Goal: Transaction & Acquisition: Book appointment/travel/reservation

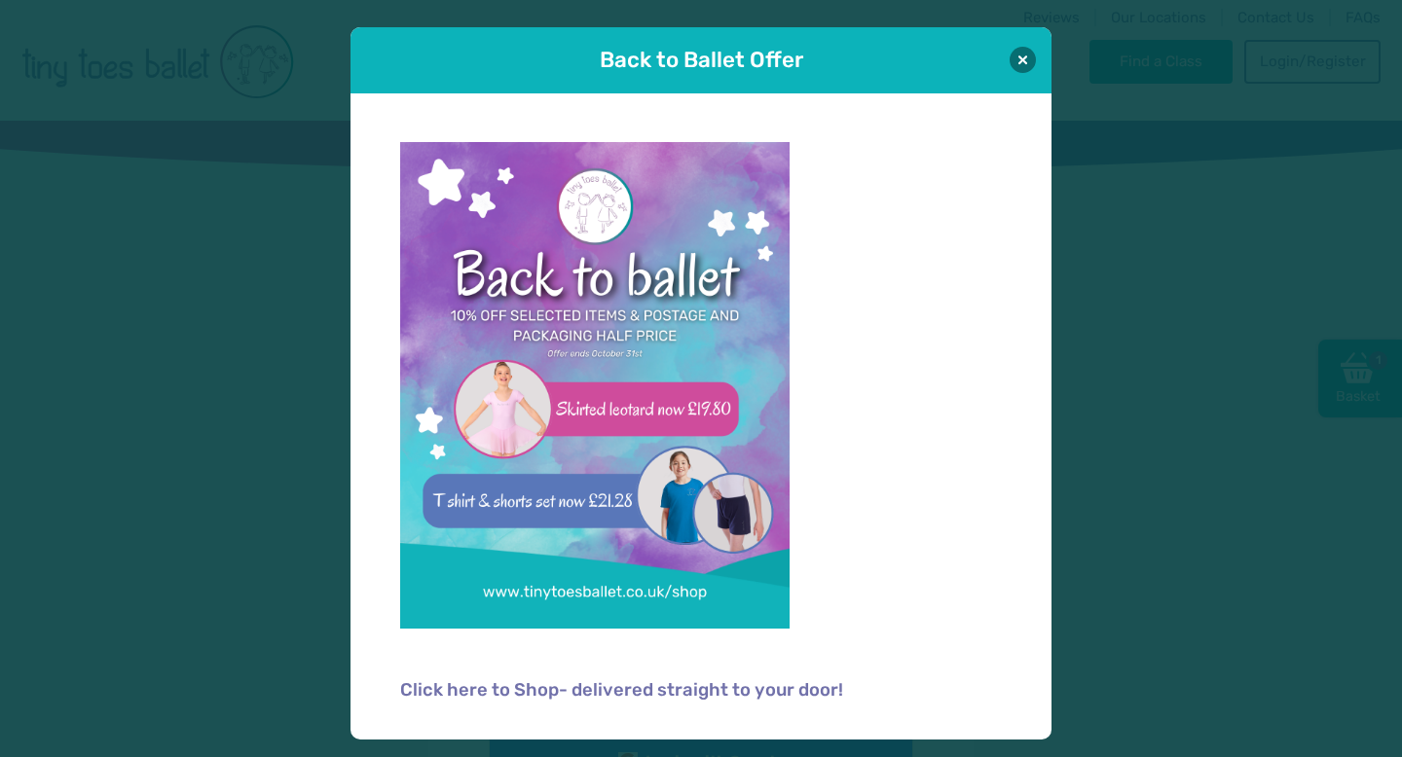
type input "**********"
click at [1038, 66] on div "Back to Ballet Offer" at bounding box center [700, 60] width 701 height 66
click at [1027, 67] on button at bounding box center [1022, 59] width 26 height 26
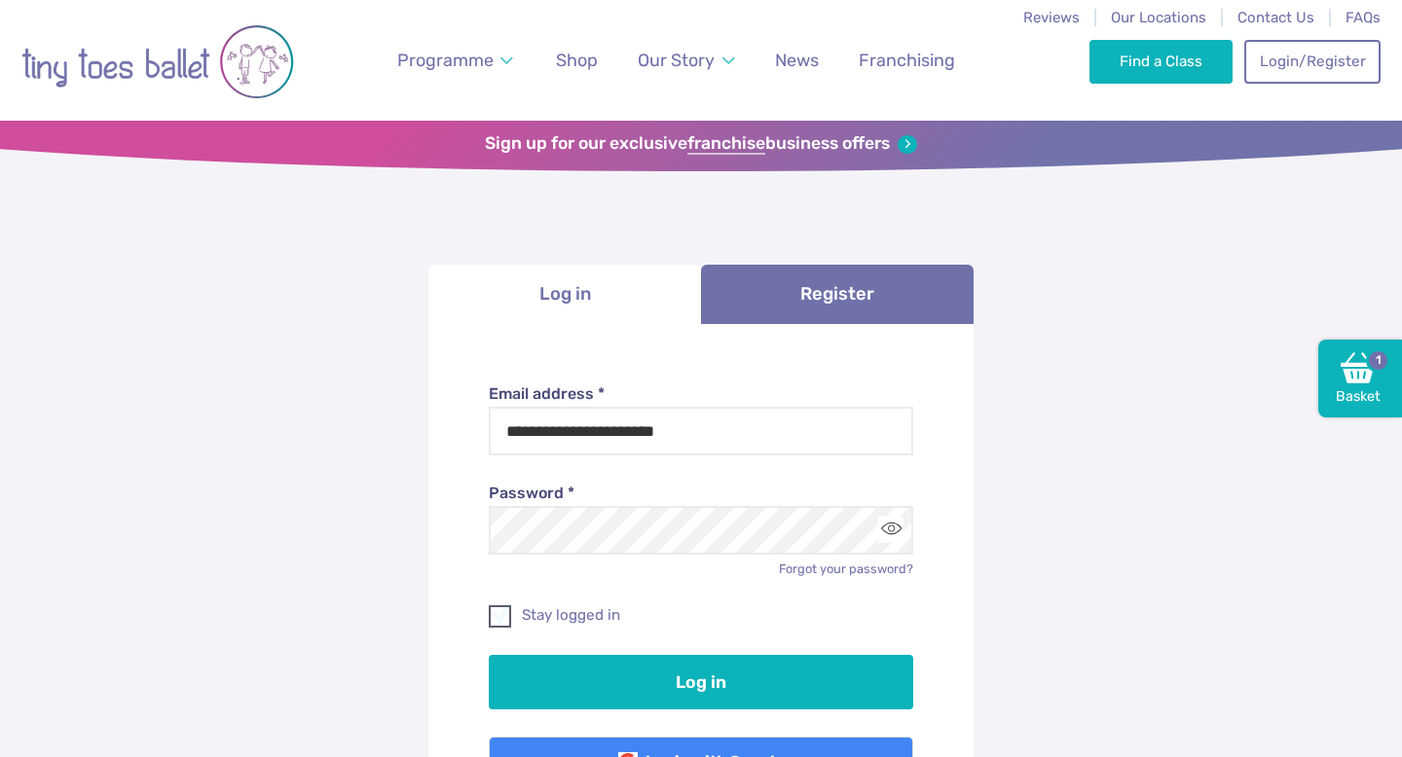
click at [497, 622] on span at bounding box center [501, 620] width 20 height 18
click at [888, 528] on button "Toggle password visibility" at bounding box center [891, 530] width 26 height 26
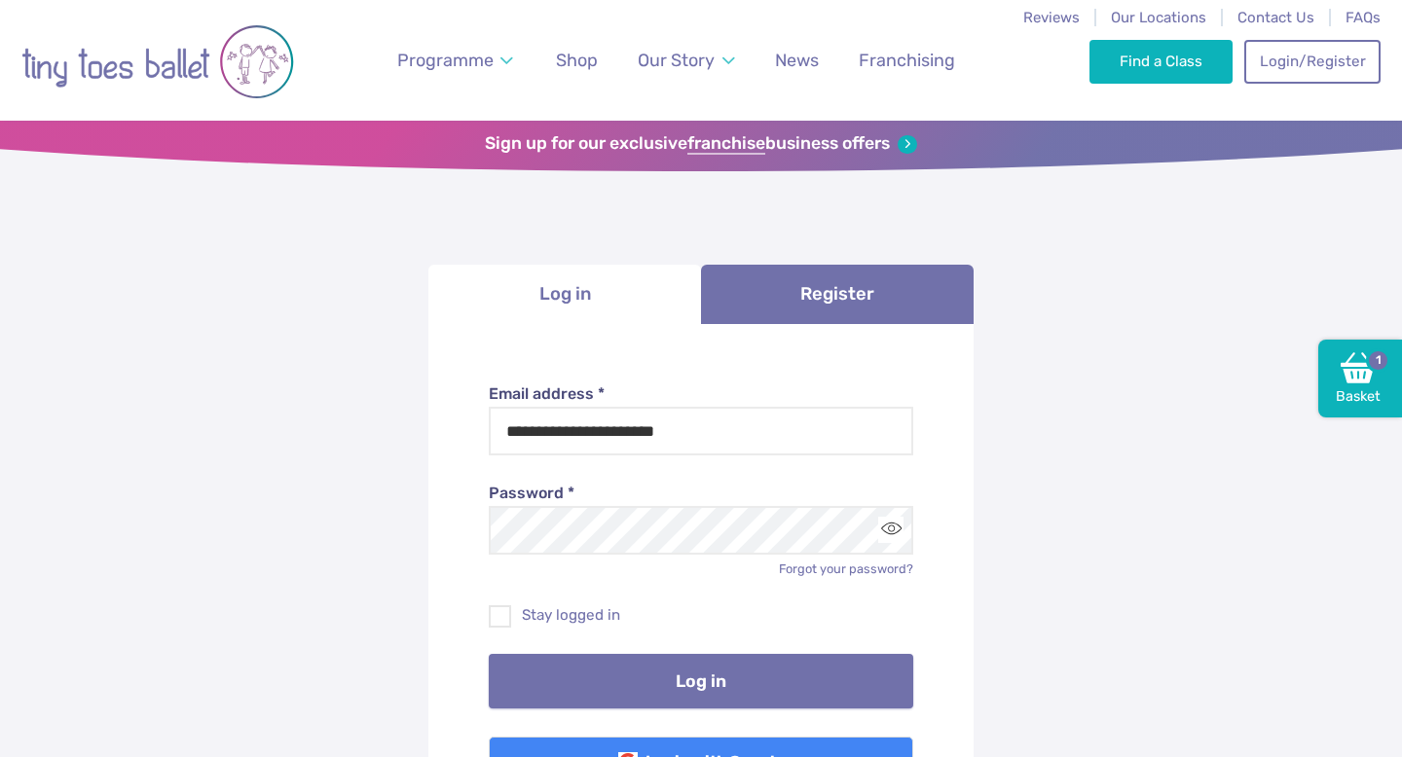
click at [730, 701] on button "Log in" at bounding box center [701, 681] width 425 height 55
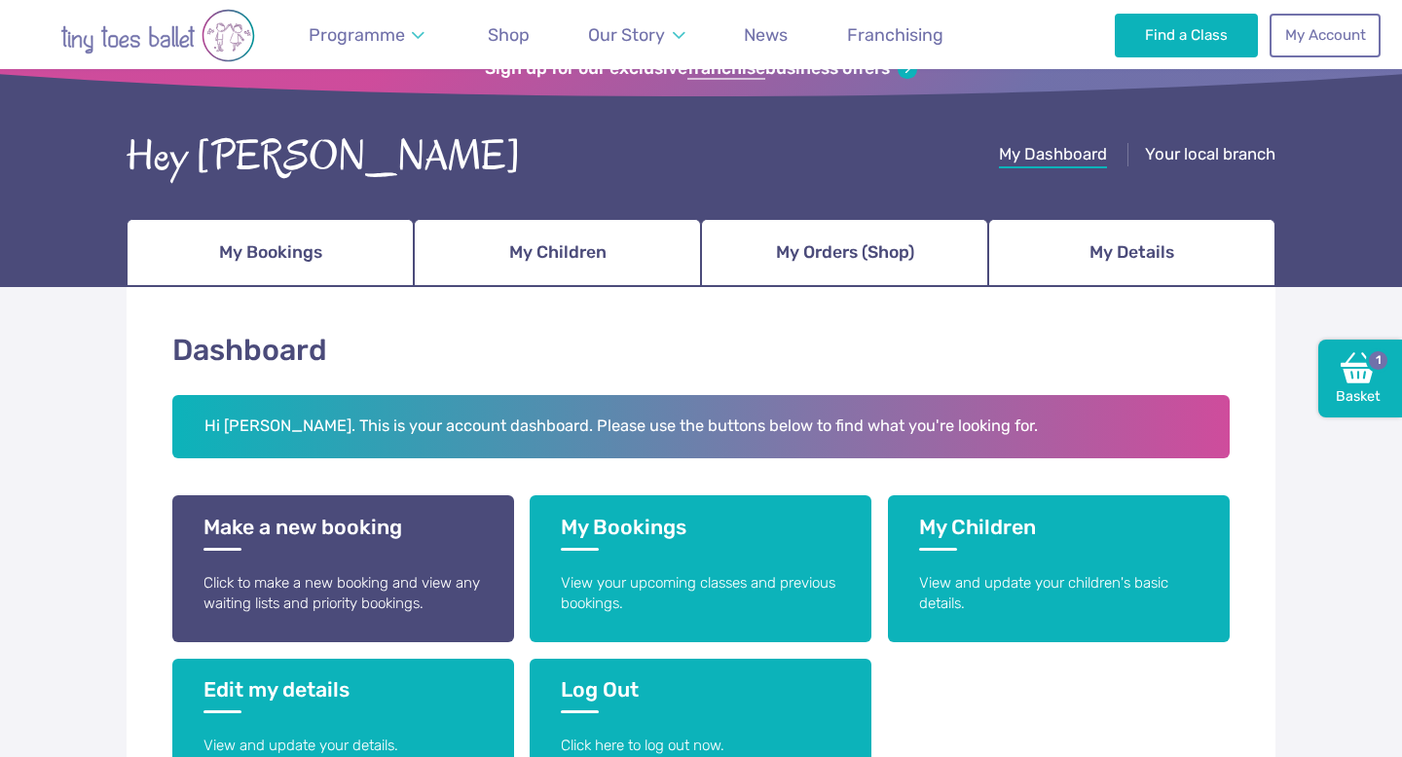
scroll to position [113, 0]
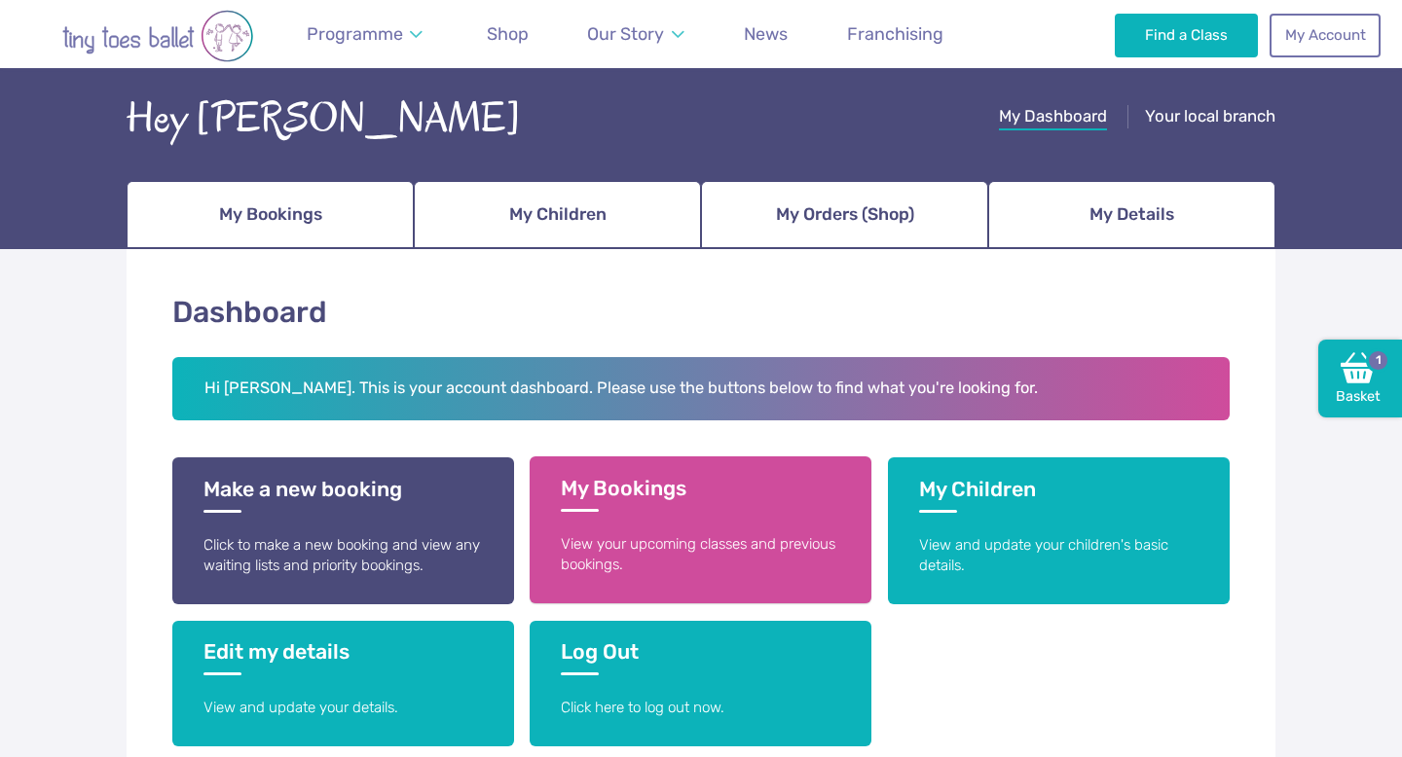
click at [693, 575] on link "My Bookings View your upcoming classes and previous bookings." at bounding box center [700, 529] width 342 height 147
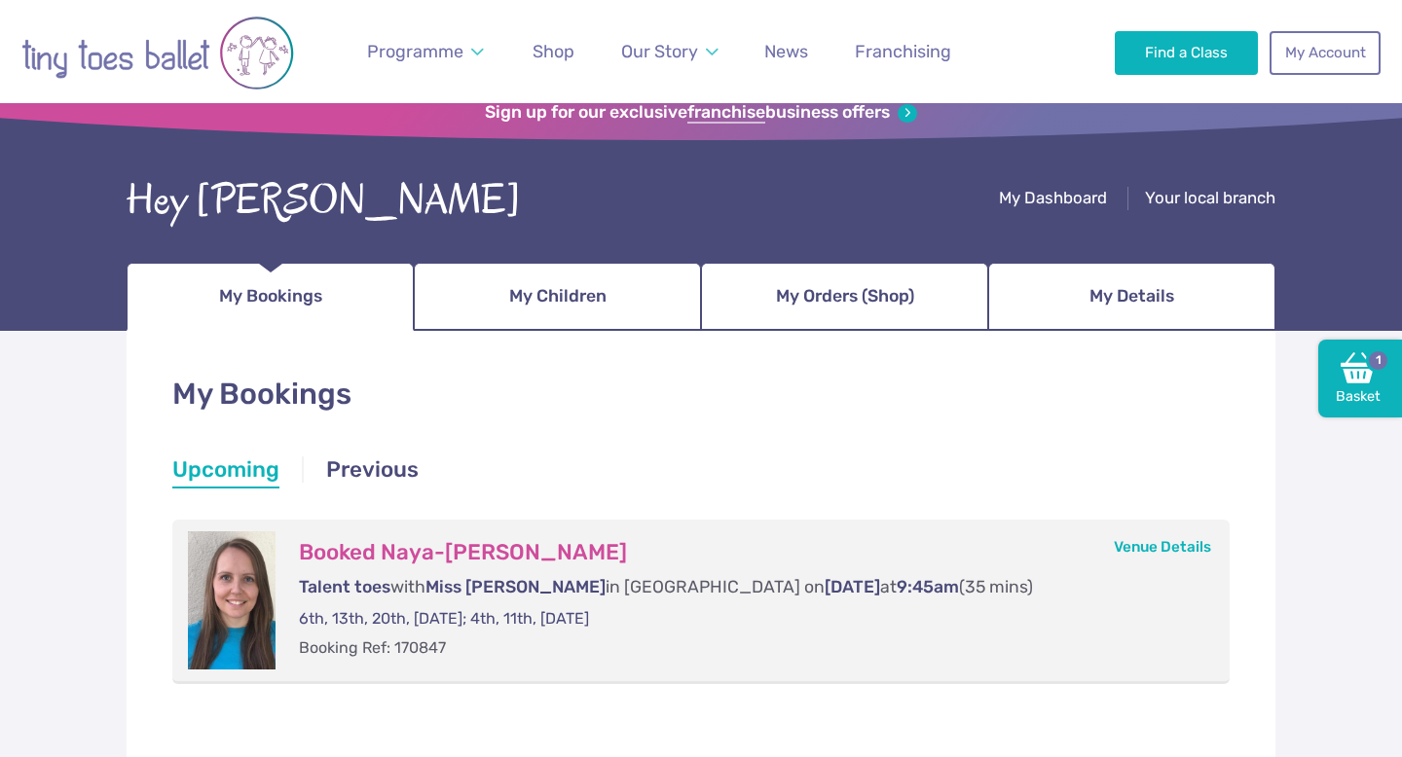
scroll to position [34, 0]
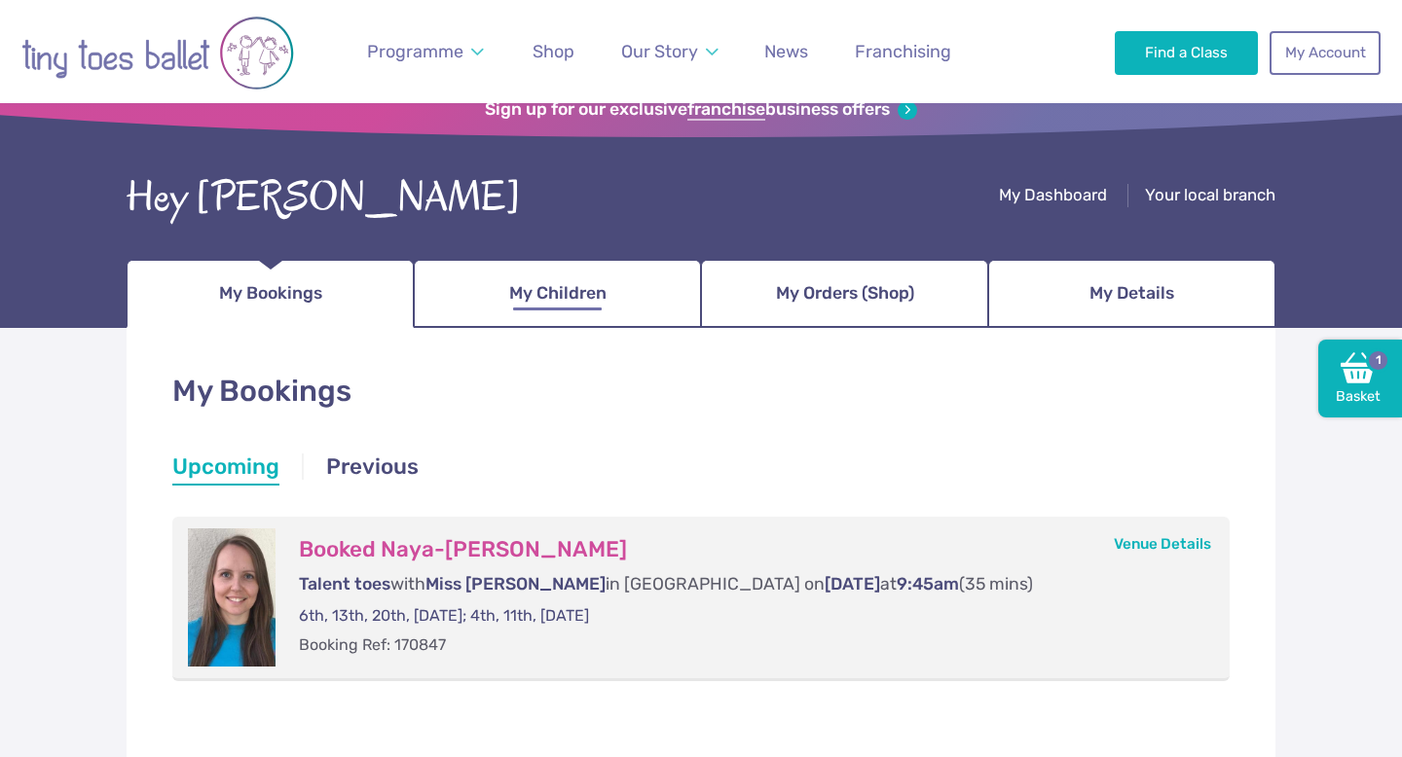
click at [535, 300] on span "My Children" at bounding box center [557, 293] width 97 height 34
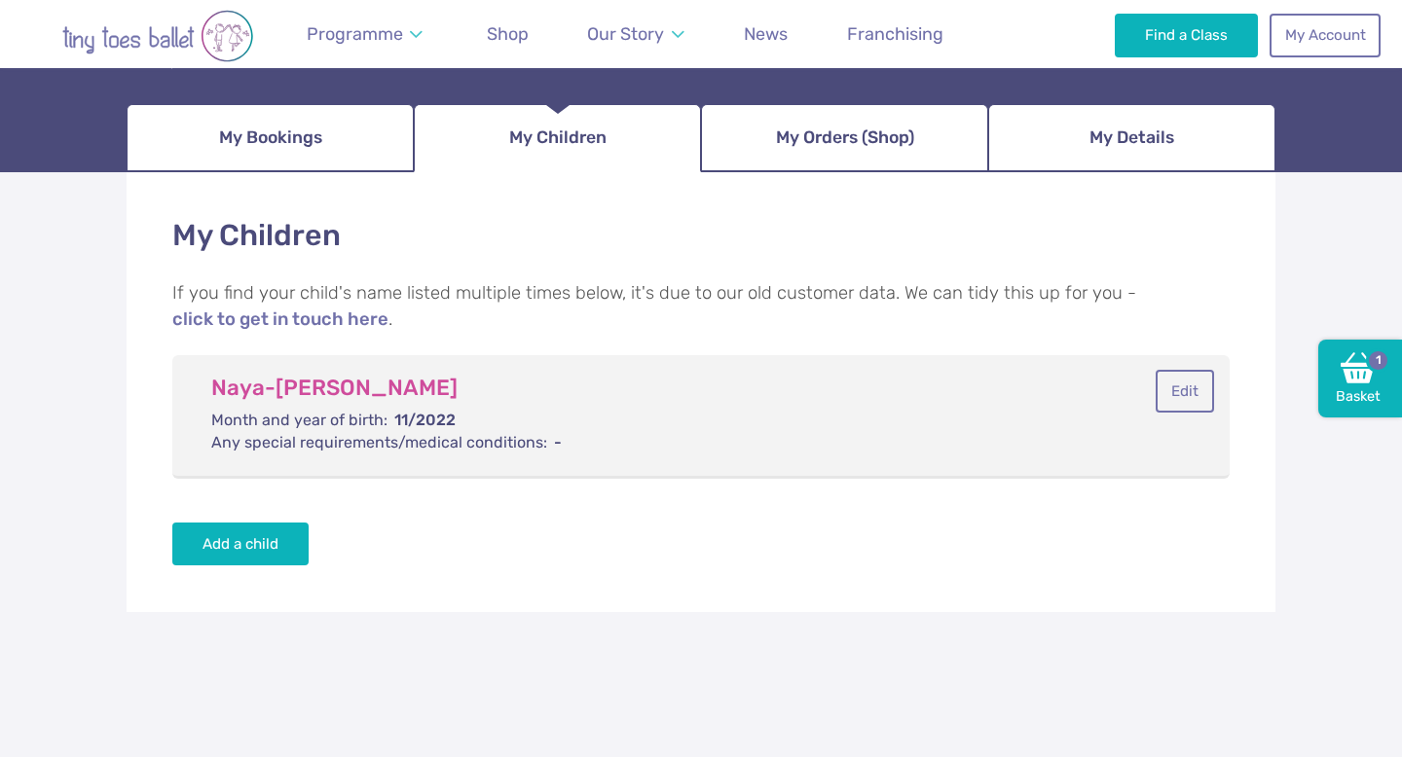
scroll to position [191, 0]
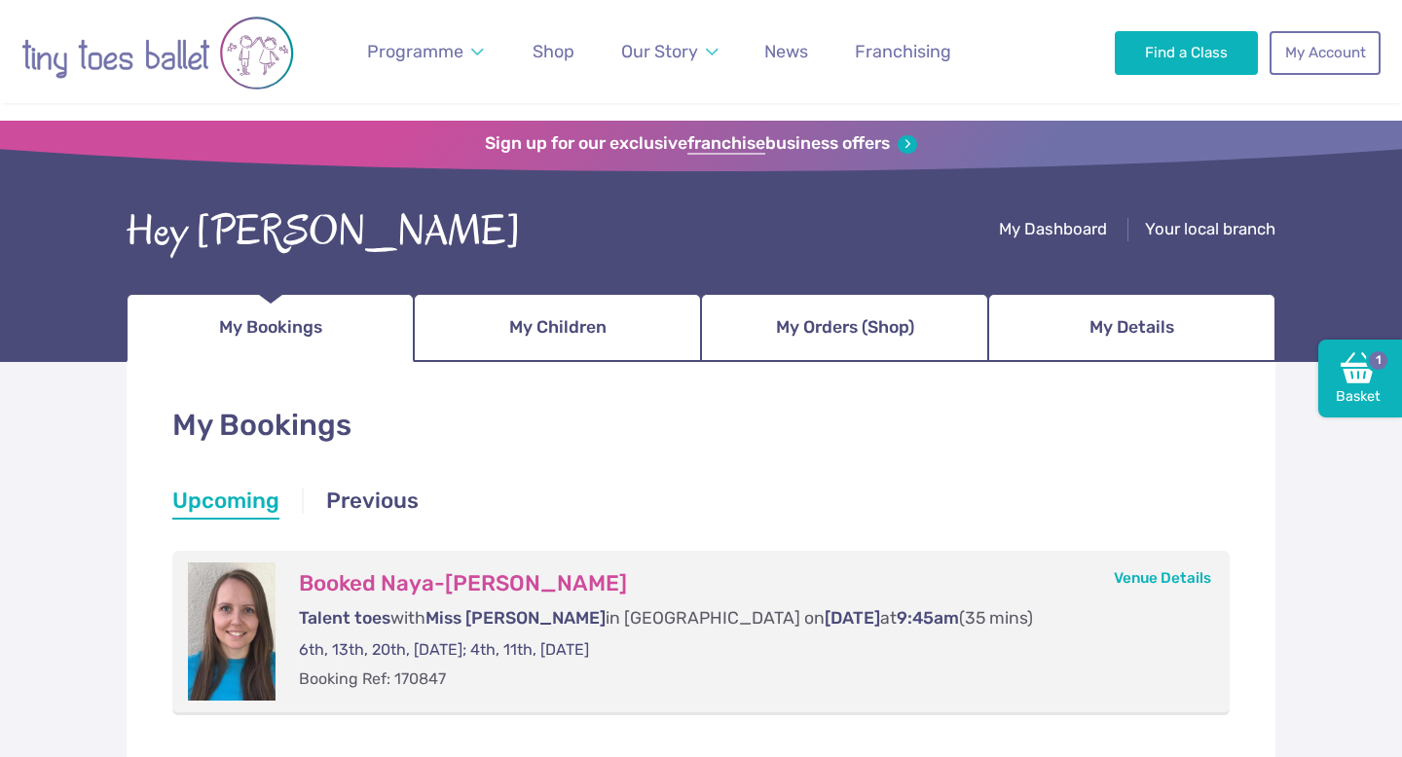
scroll to position [34, 0]
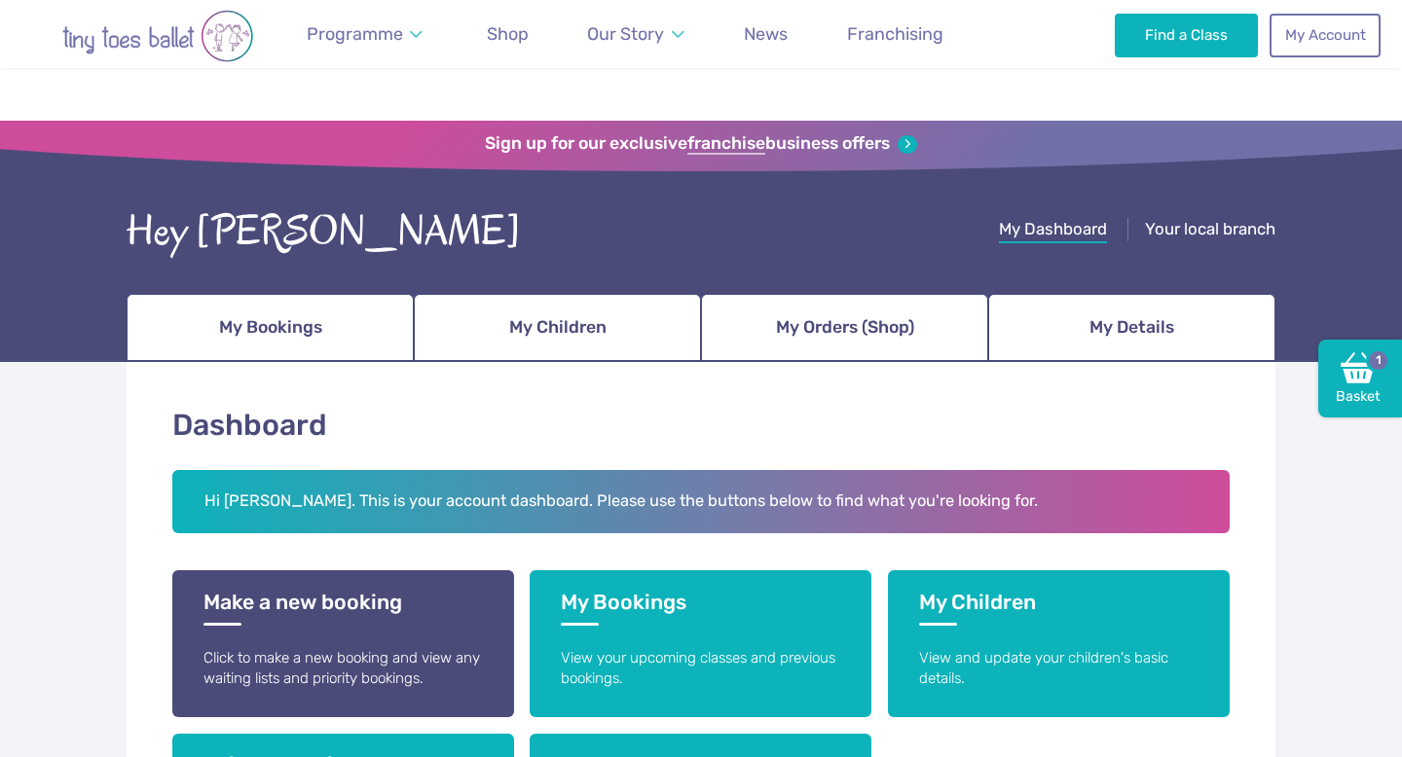
scroll to position [113, 0]
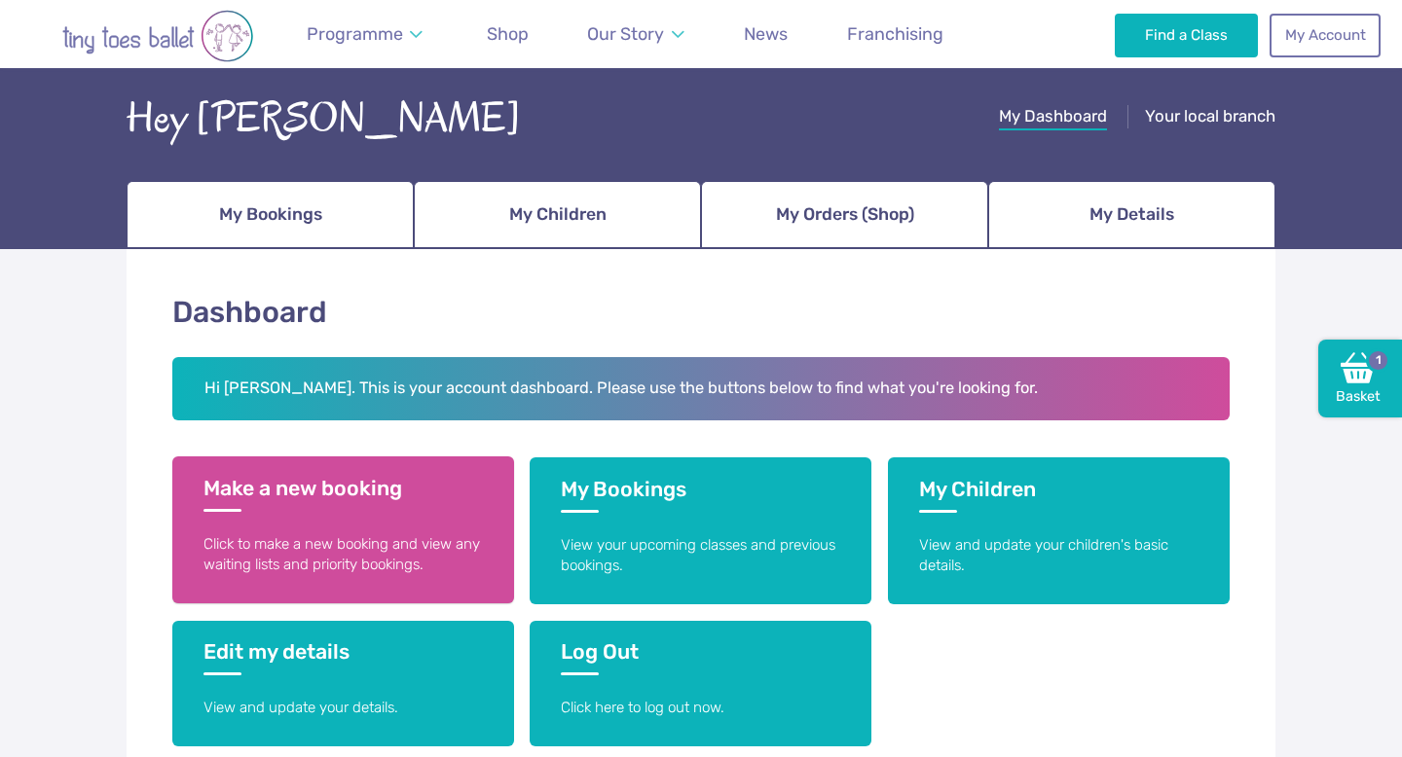
click at [231, 510] on h3 "Make a new booking" at bounding box center [342, 494] width 279 height 36
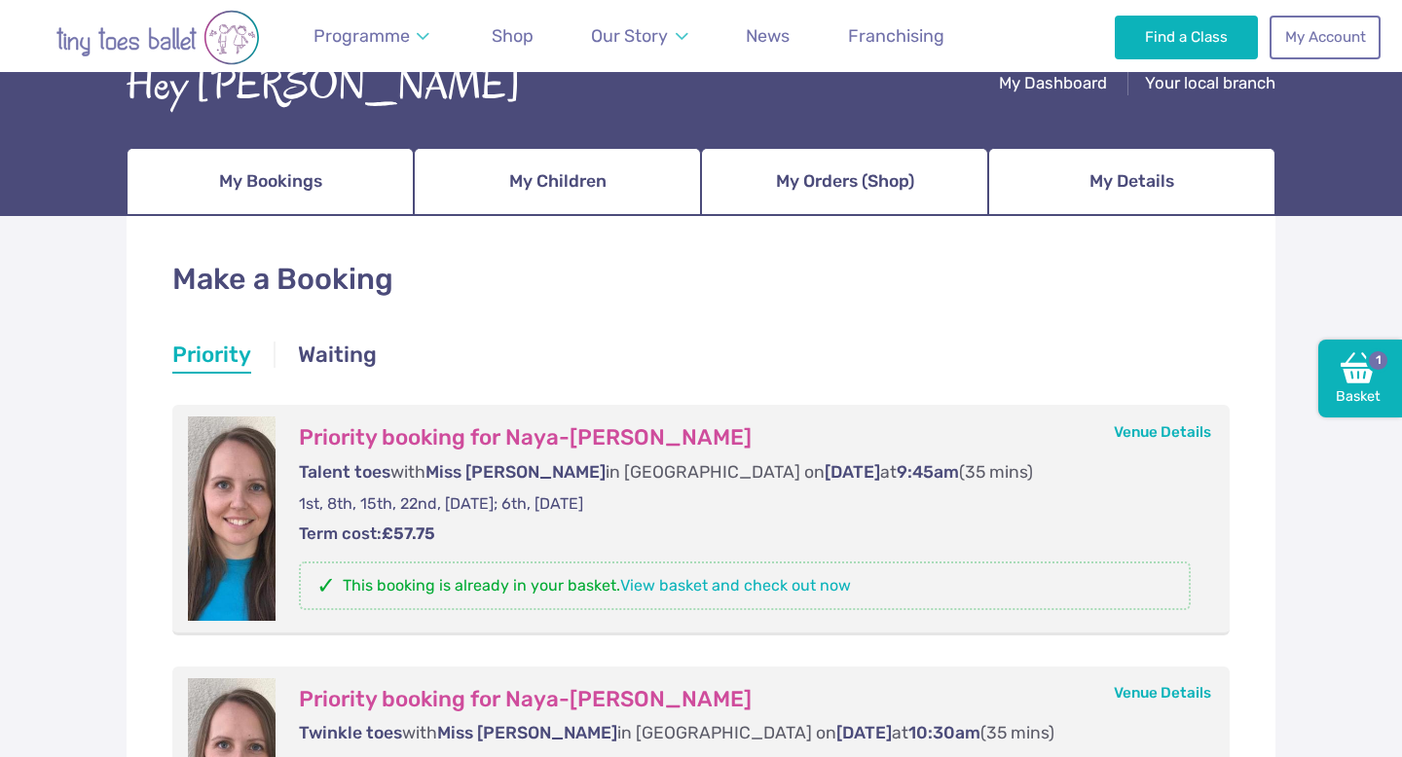
scroll to position [173, 0]
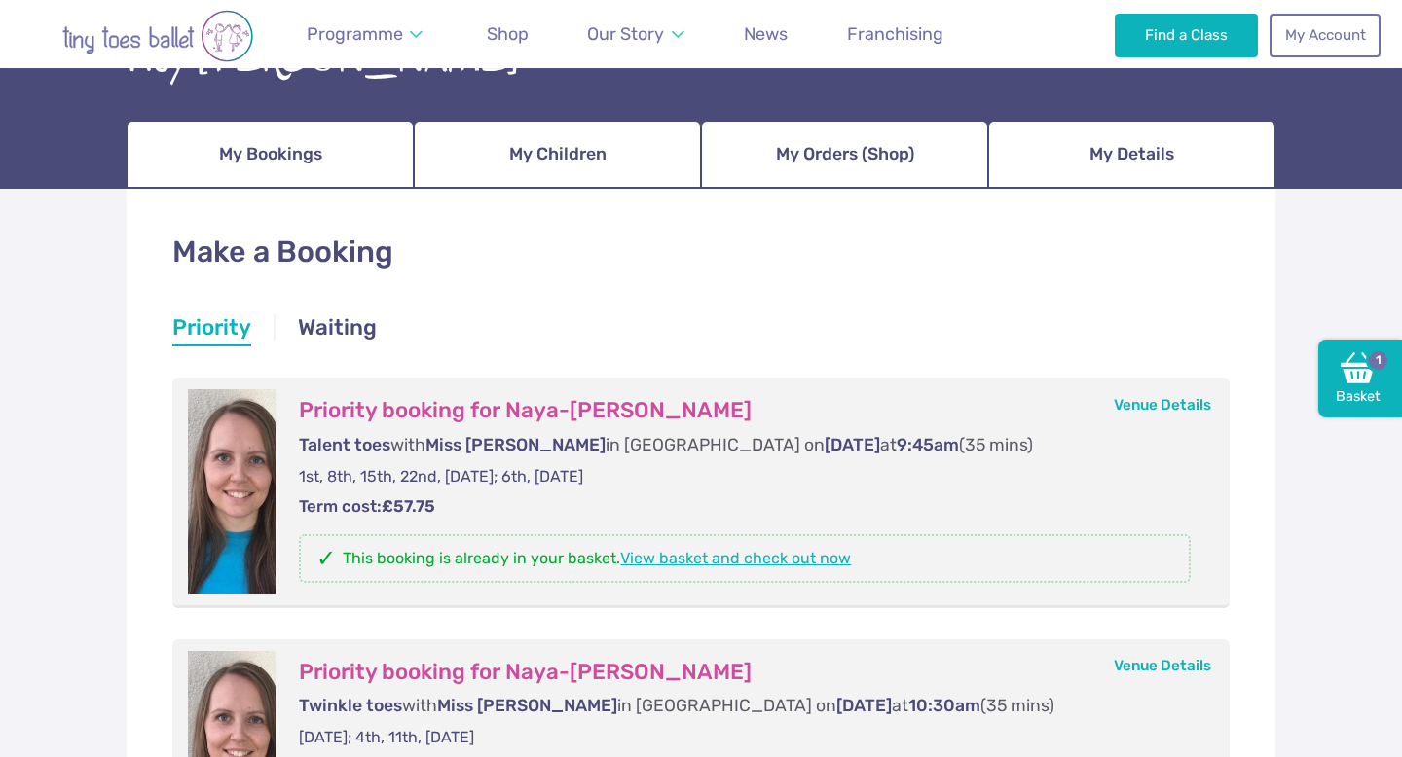
click at [783, 563] on link "View basket and check out now" at bounding box center [735, 558] width 231 height 18
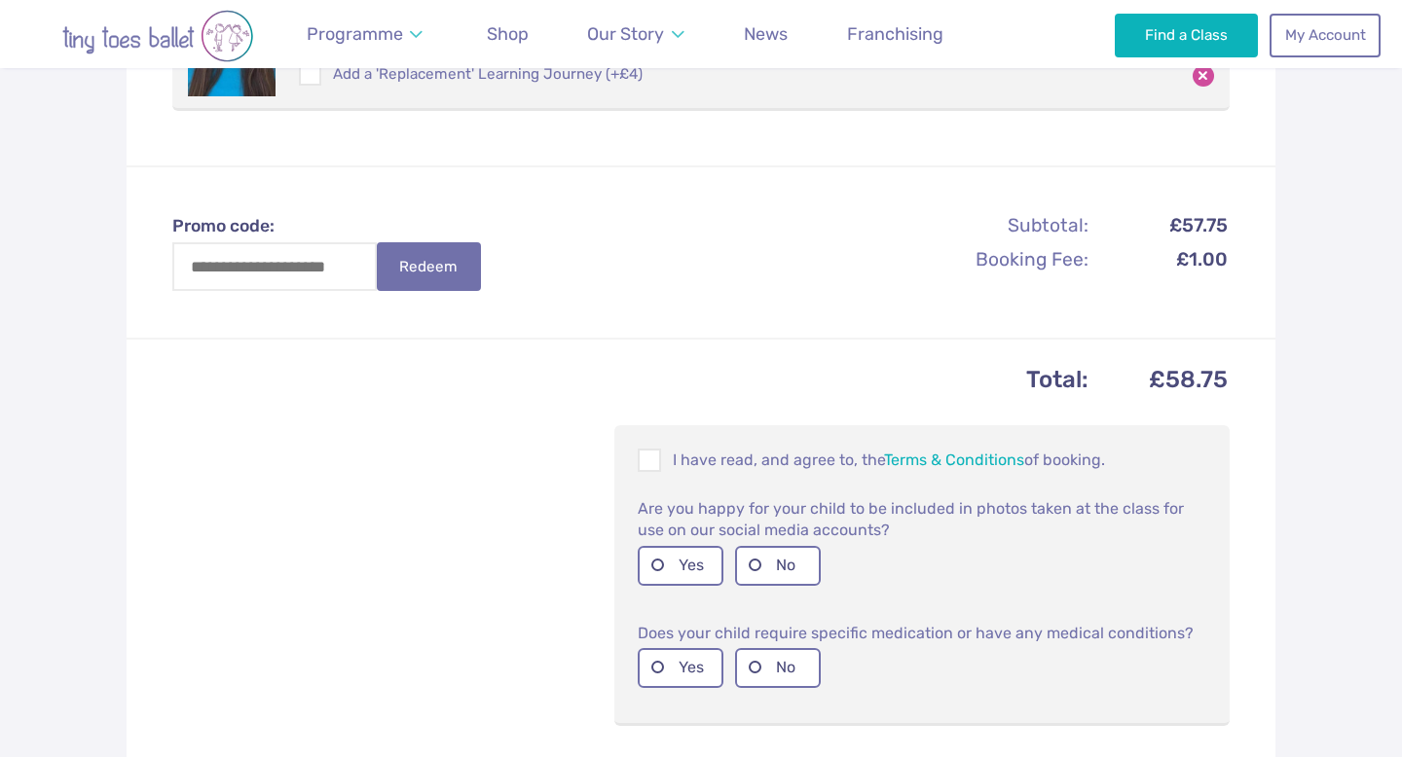
scroll to position [551, 0]
click at [640, 464] on span at bounding box center [649, 462] width 21 height 18
click at [679, 571] on label "Yes" at bounding box center [680, 564] width 86 height 40
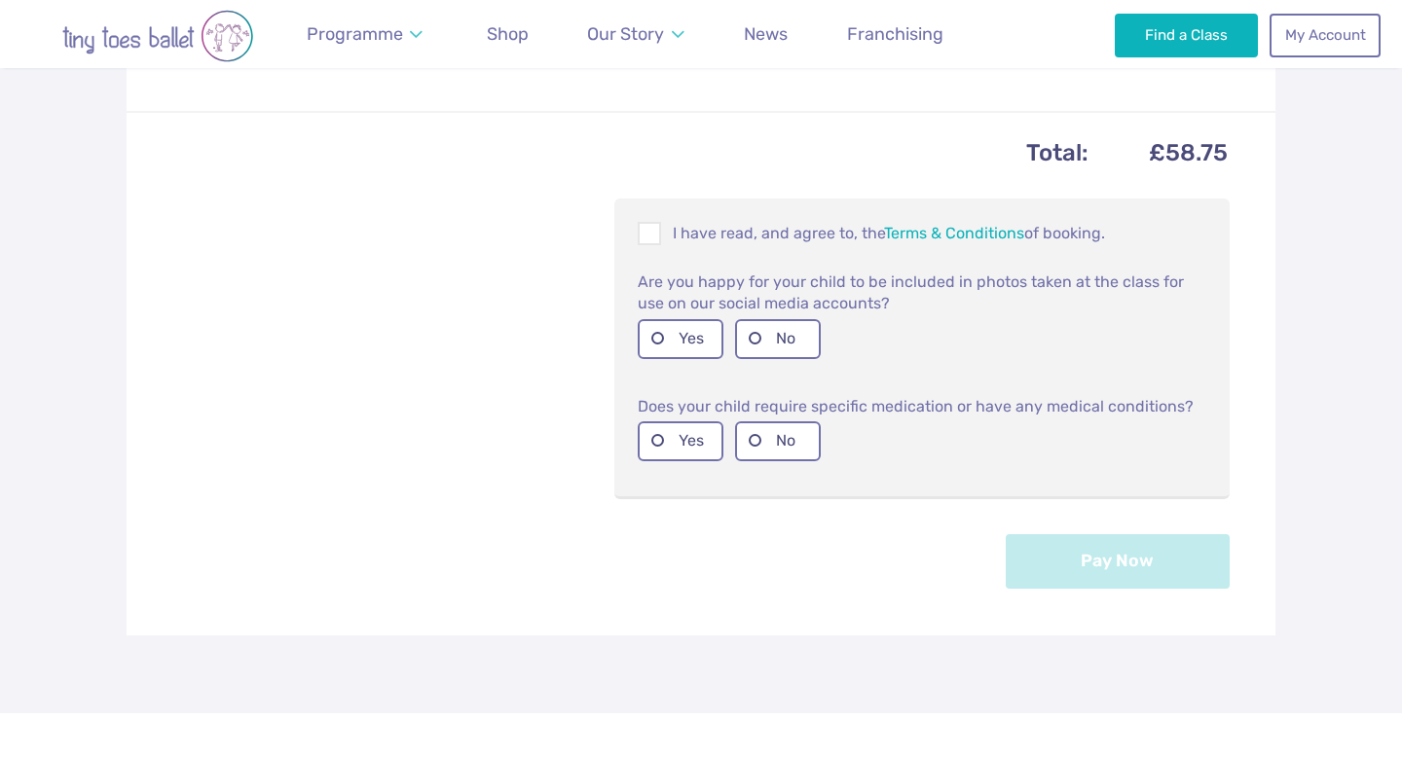
scroll to position [783, 0]
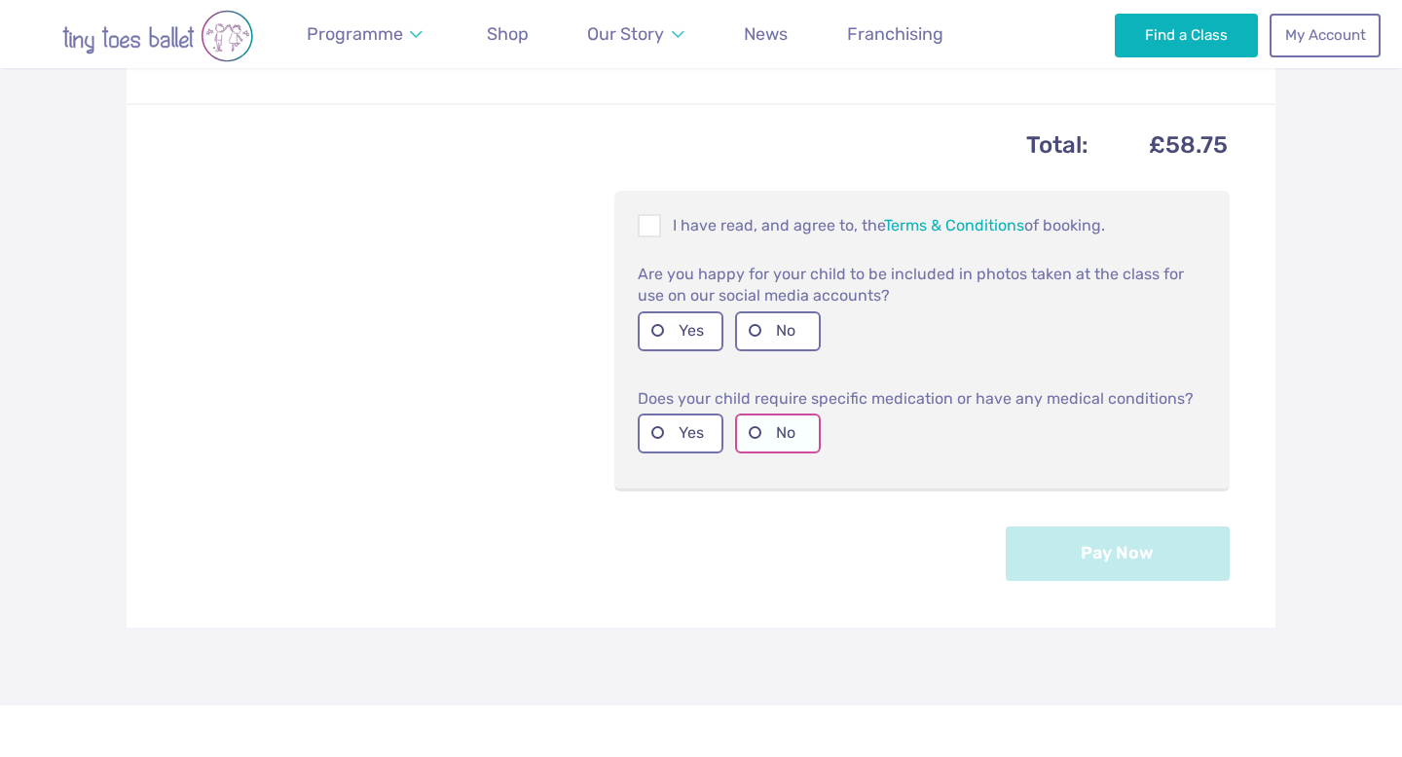
click at [762, 428] on label "No" at bounding box center [778, 434] width 86 height 40
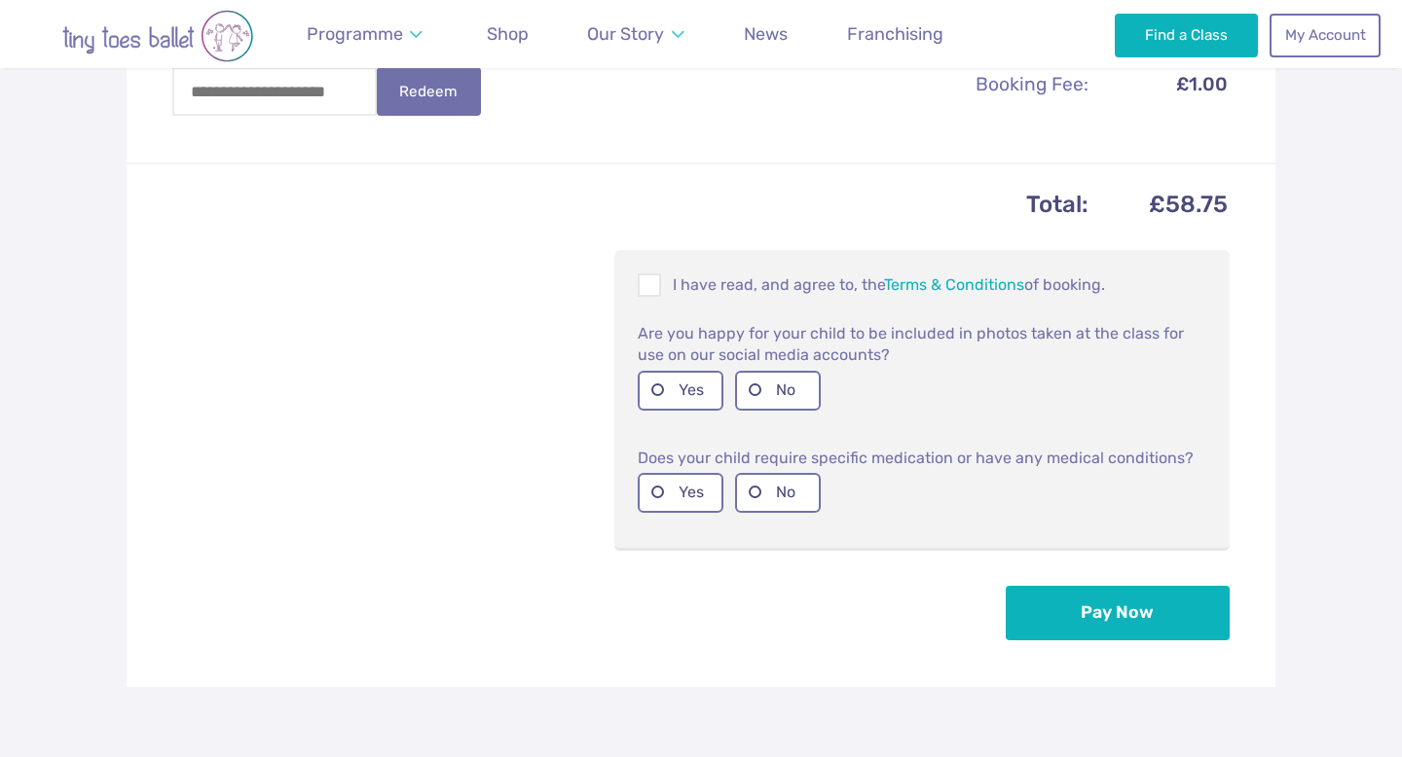
scroll to position [731, 0]
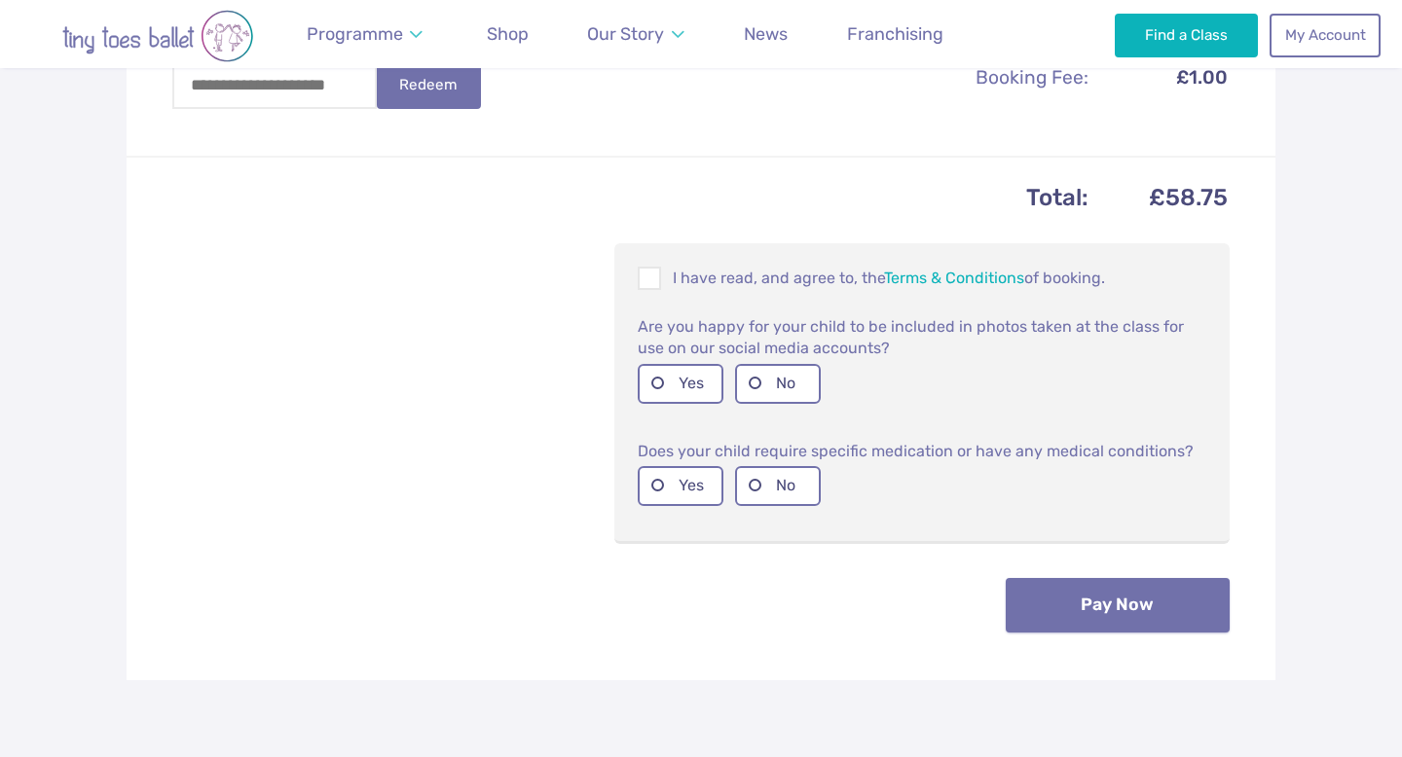
click at [1086, 596] on button "Pay Now" at bounding box center [1117, 605] width 224 height 55
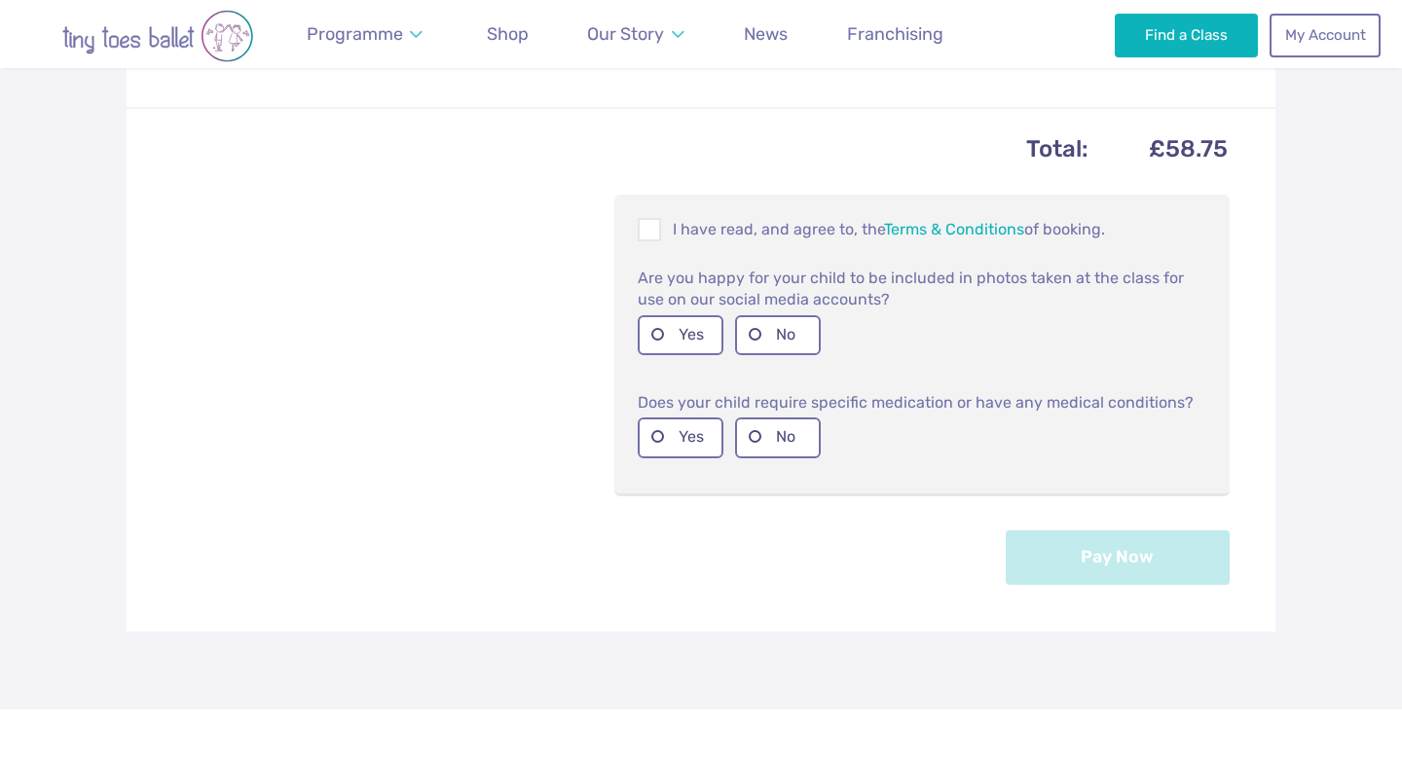
scroll to position [857, 0]
click at [671, 343] on label "Yes" at bounding box center [680, 337] width 86 height 40
click at [653, 228] on span at bounding box center [649, 235] width 21 height 18
click at [760, 455] on label "No" at bounding box center [778, 439] width 86 height 40
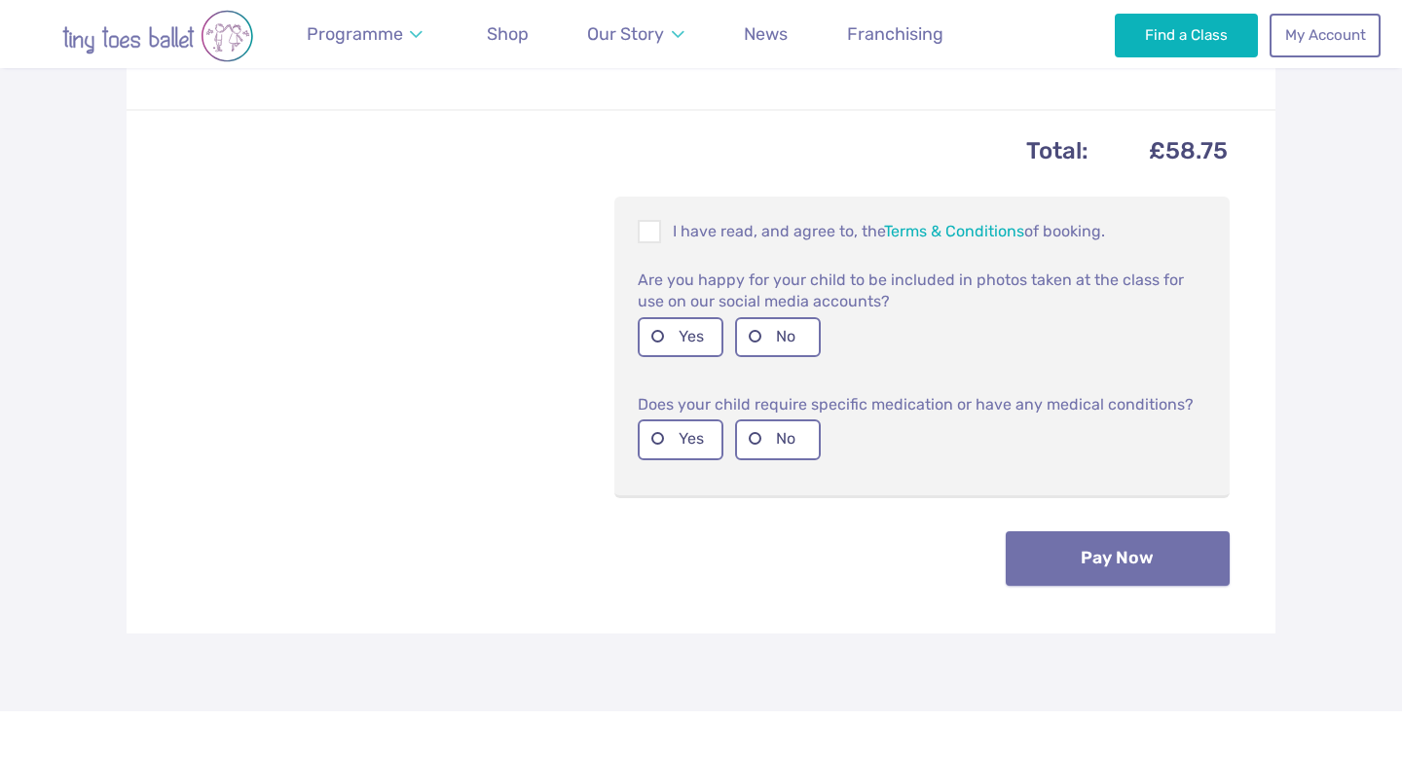
click at [1039, 577] on button "Pay Now" at bounding box center [1117, 558] width 224 height 55
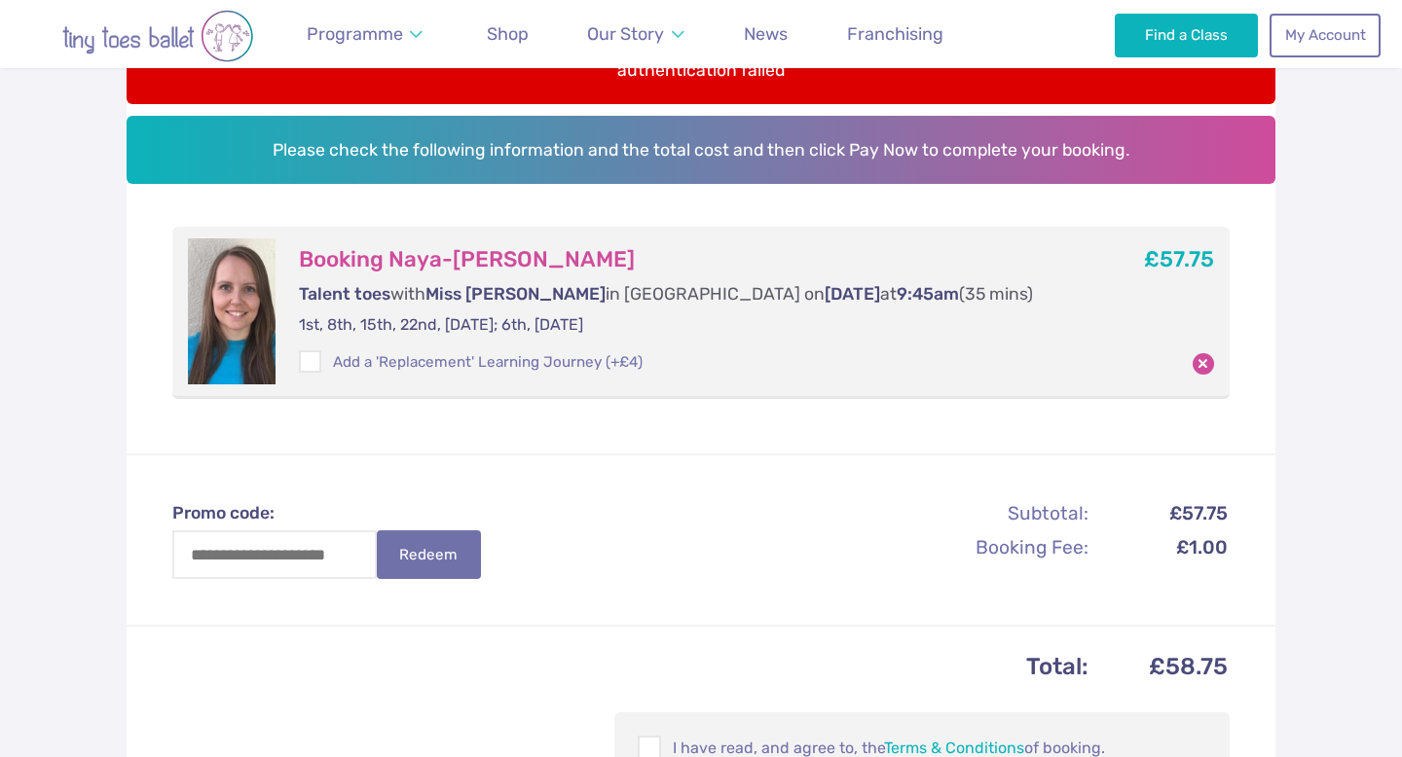
scroll to position [270, 0]
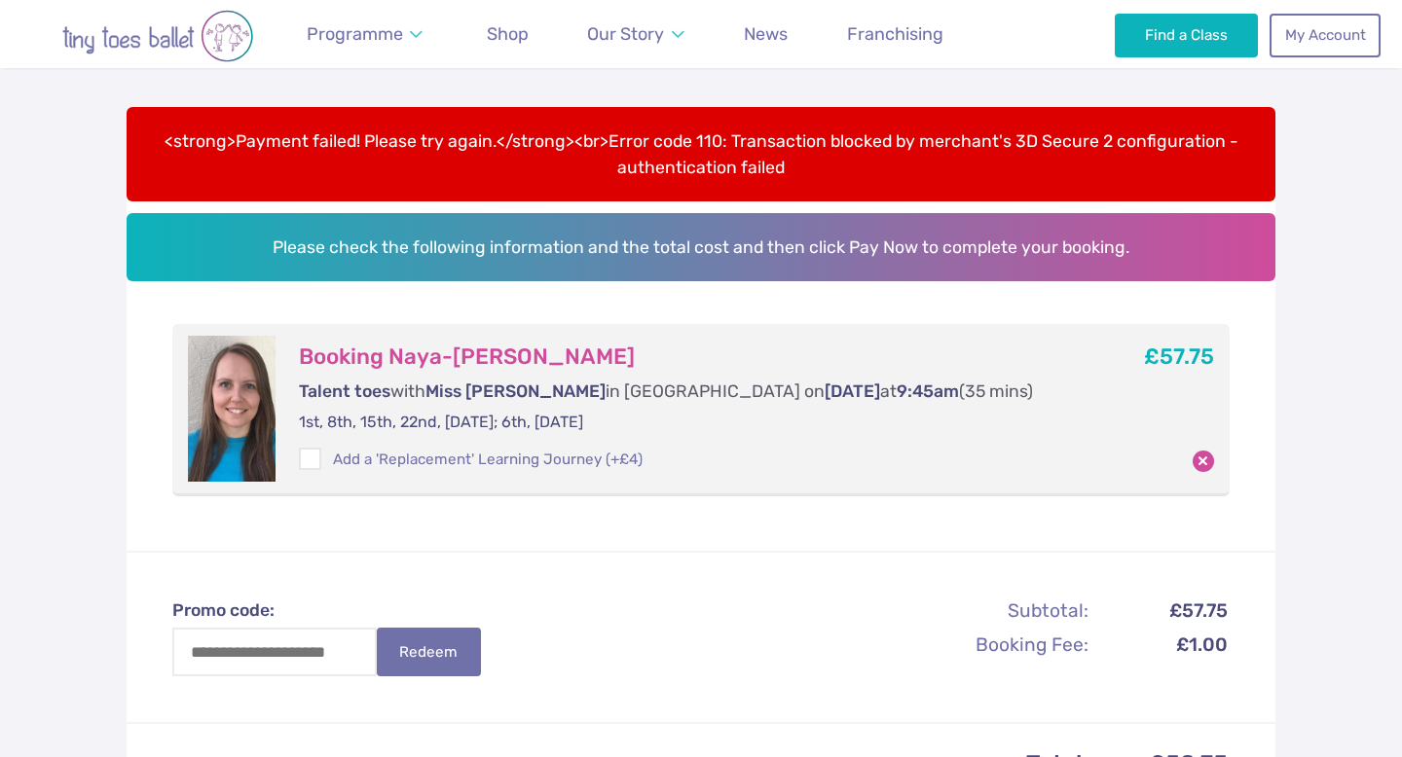
click at [169, 34] on img "Go to home page" at bounding box center [157, 36] width 273 height 53
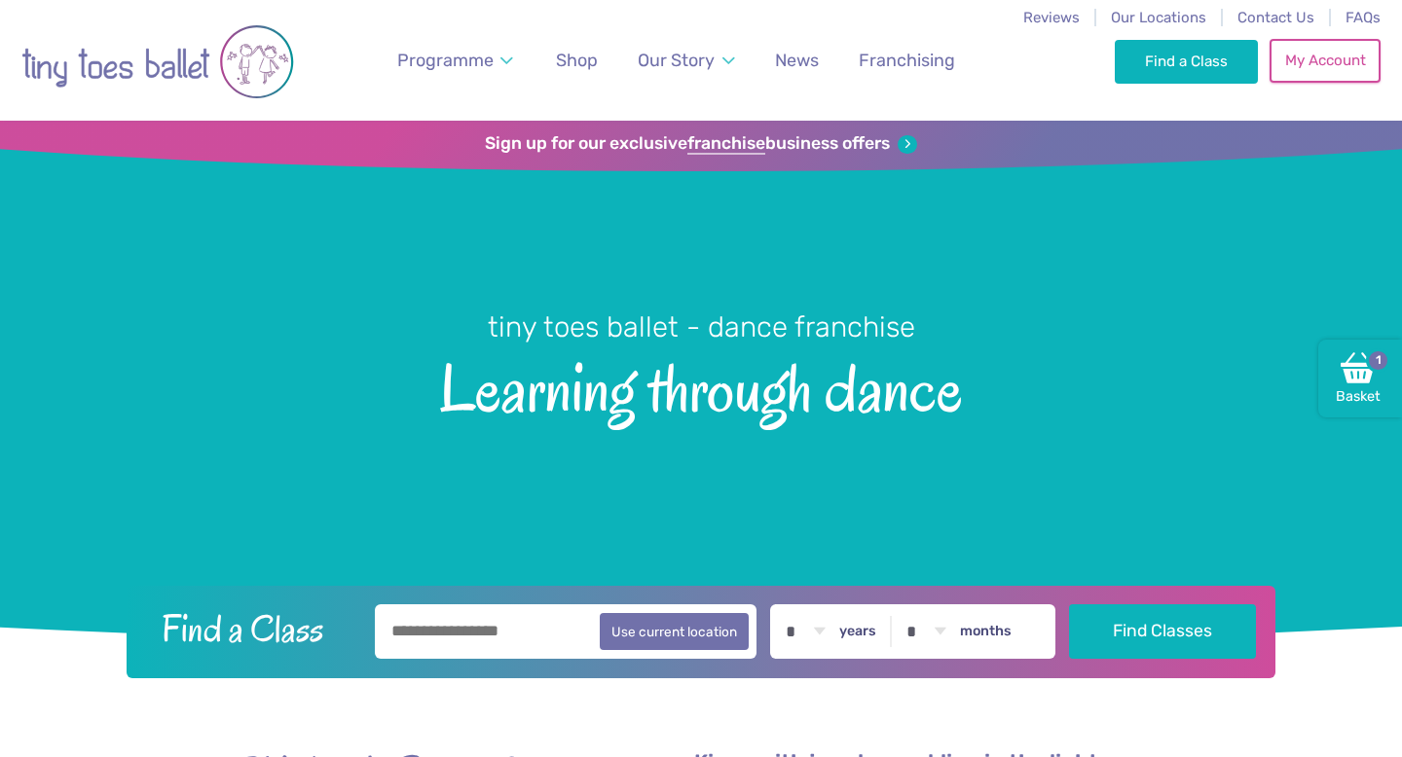
click at [1306, 73] on link "My Account" at bounding box center [1324, 60] width 111 height 43
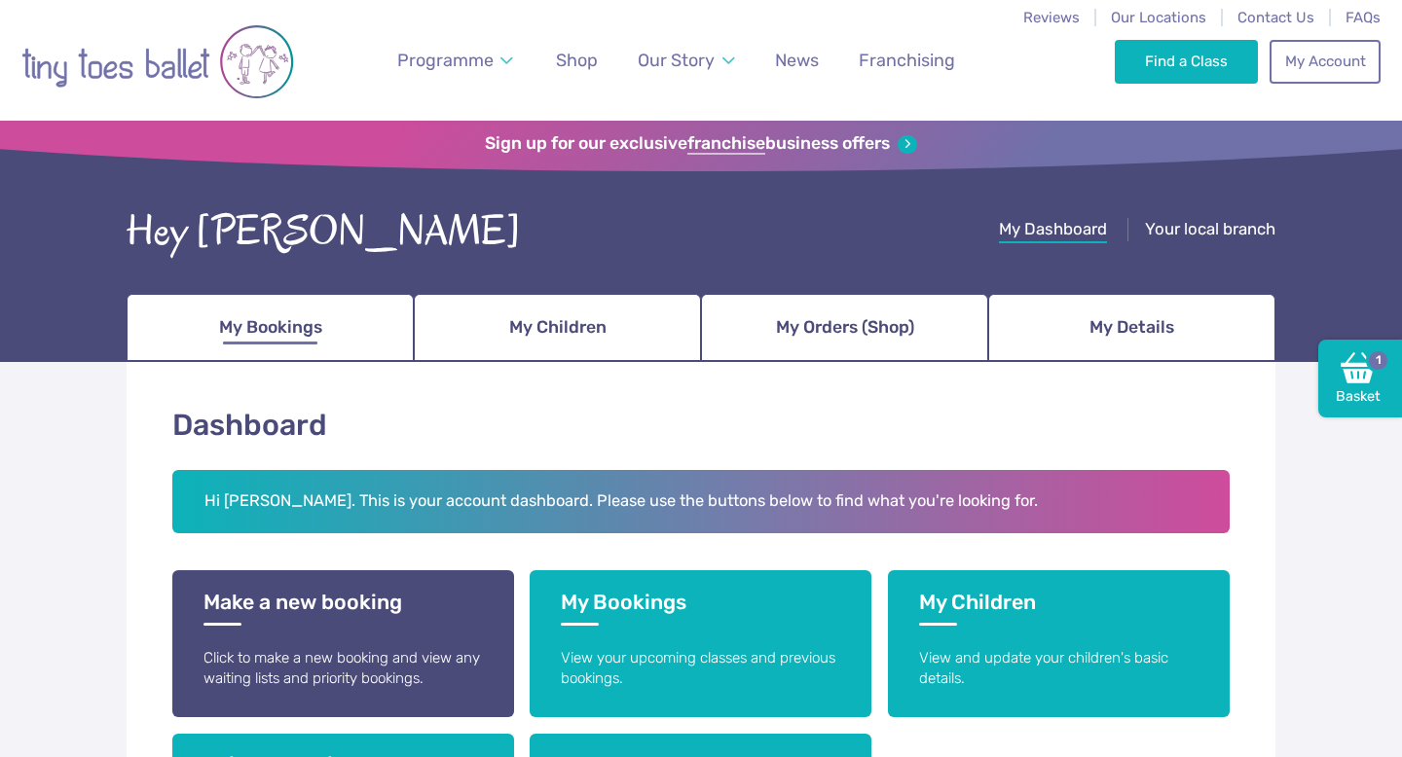
click at [212, 329] on link "My Bookings" at bounding box center [270, 328] width 287 height 68
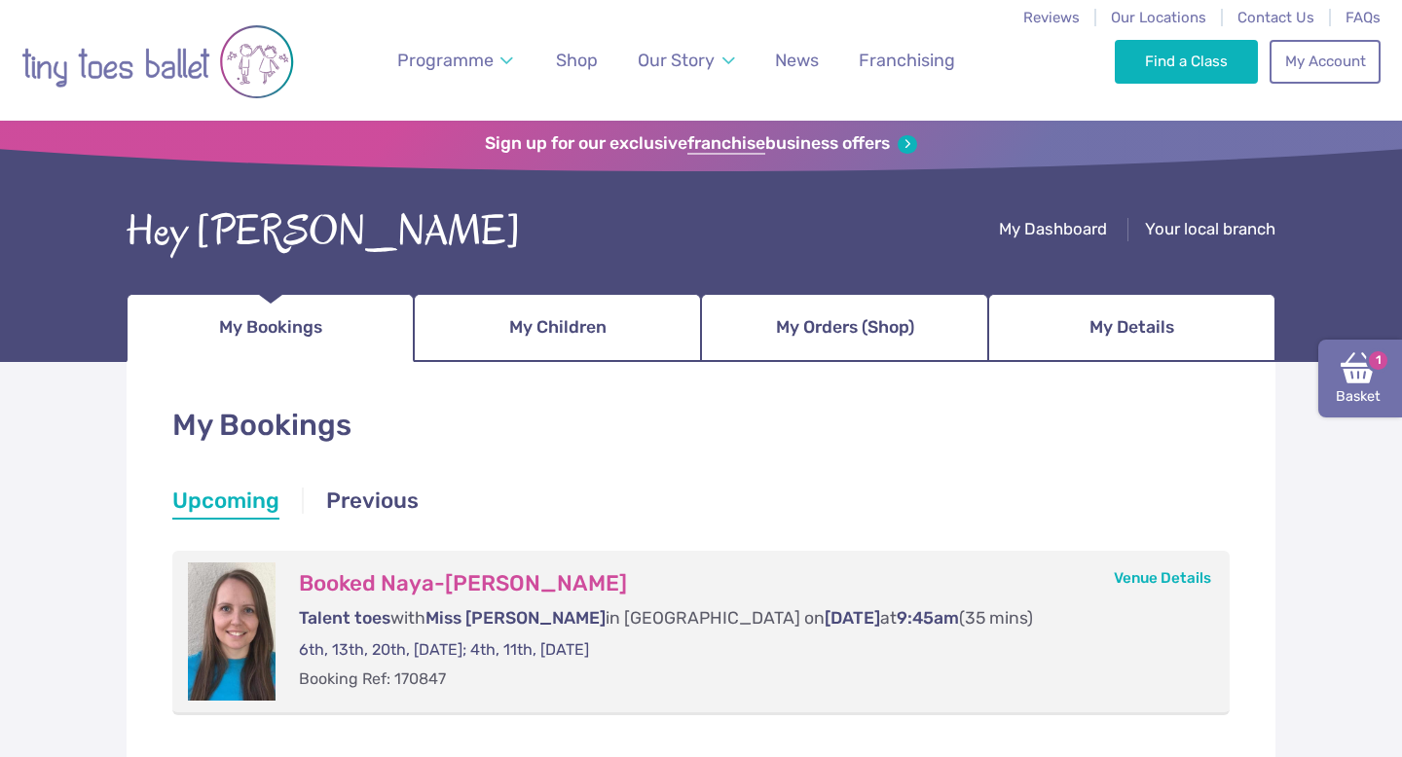
click at [1361, 381] on img at bounding box center [1357, 367] width 35 height 35
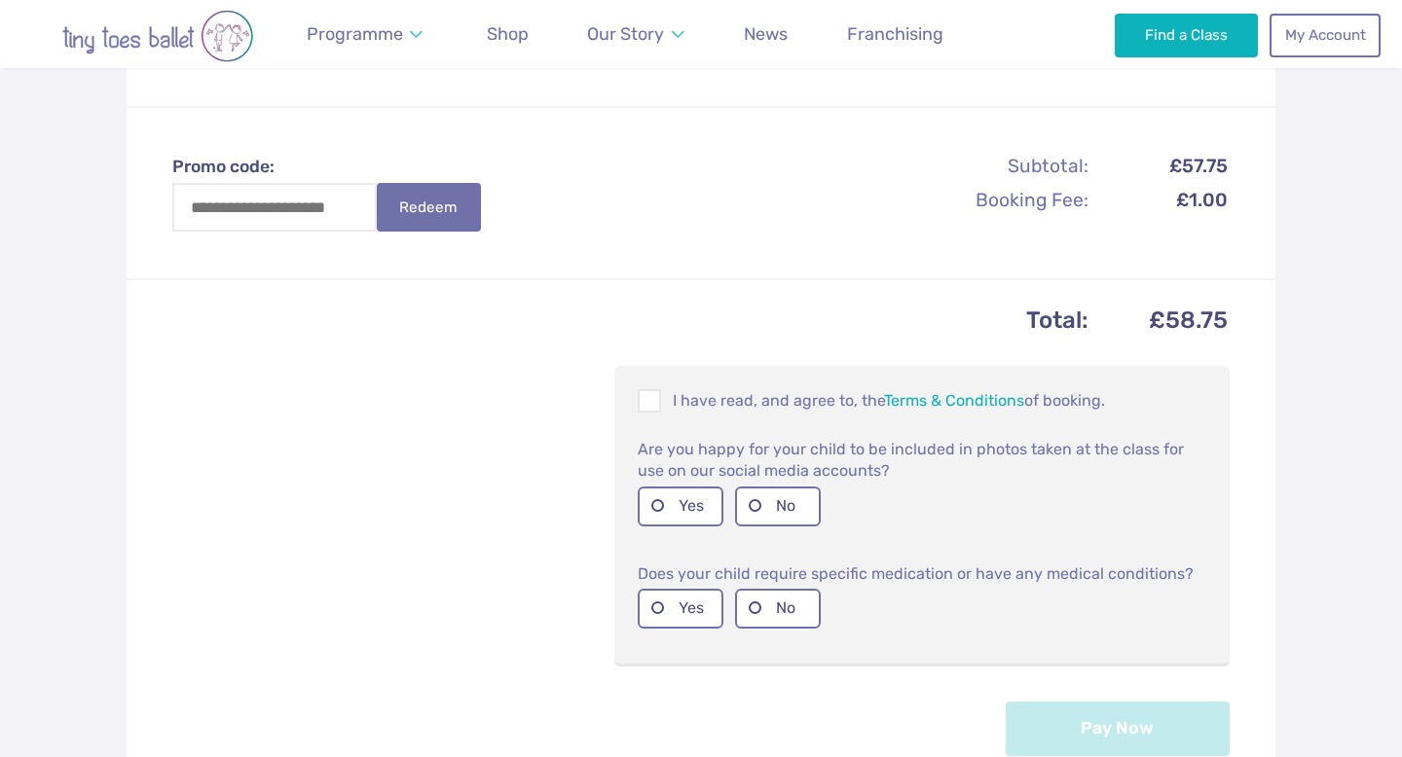
scroll to position [651, 0]
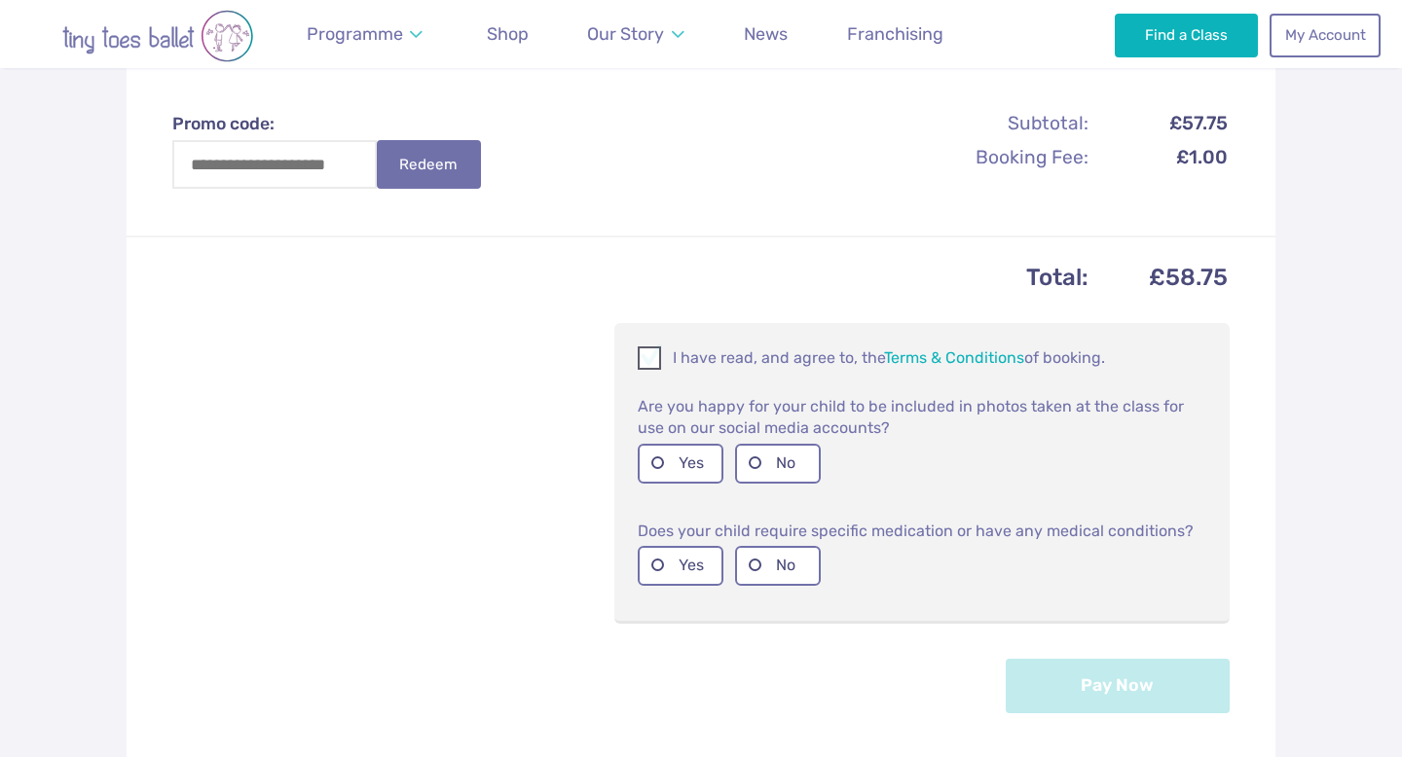
click at [665, 363] on p "I have read, and agree to, the Terms & Conditions of booking." at bounding box center [921, 357] width 568 height 23
click at [699, 470] on label "Yes" at bounding box center [680, 464] width 86 height 40
click at [774, 558] on label "No" at bounding box center [778, 566] width 86 height 40
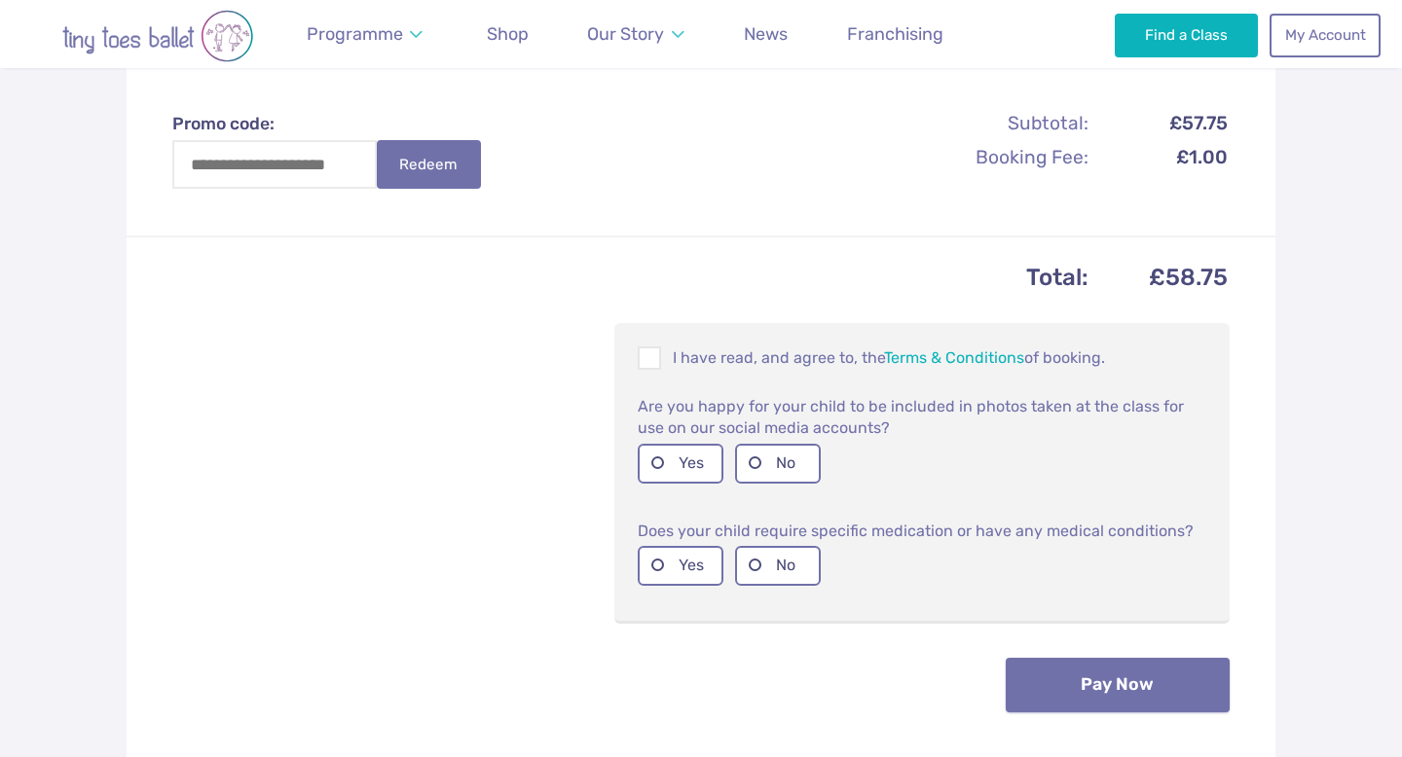
click at [1086, 704] on button "Pay Now" at bounding box center [1117, 685] width 224 height 55
